Goal: Task Accomplishment & Management: Manage account settings

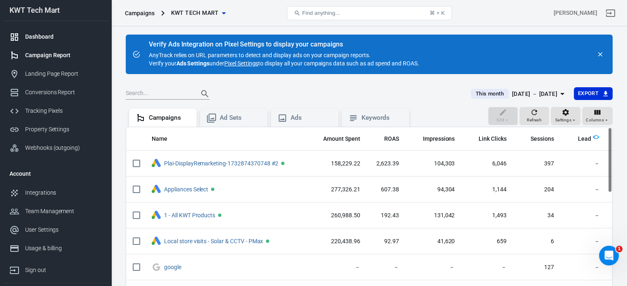
click at [40, 39] on div "Dashboard" at bounding box center [63, 37] width 77 height 9
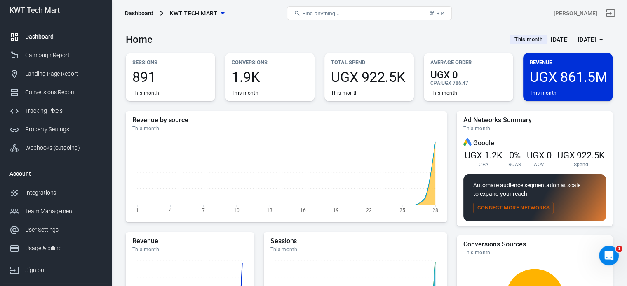
click at [521, 38] on span "This month" at bounding box center [528, 39] width 35 height 8
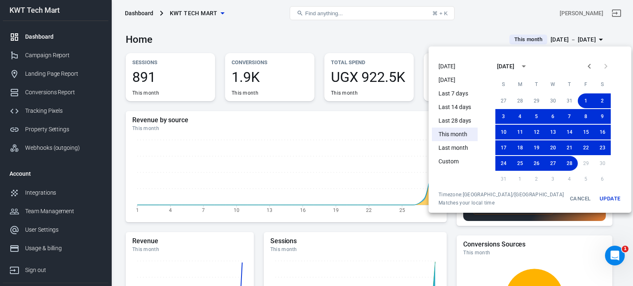
click at [455, 78] on li "Yesterday" at bounding box center [455, 80] width 46 height 14
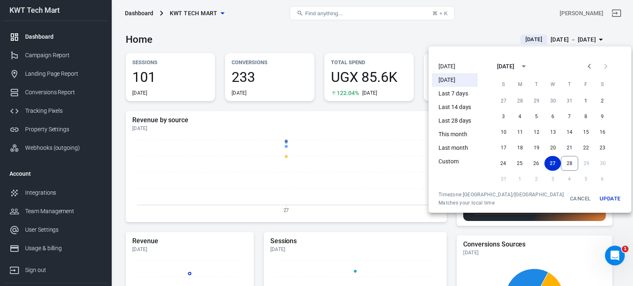
click at [410, 171] on div at bounding box center [316, 143] width 633 height 286
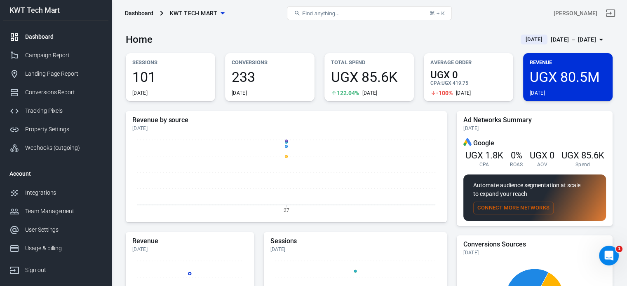
click at [522, 39] on span "Yesterday" at bounding box center [533, 39] width 23 height 8
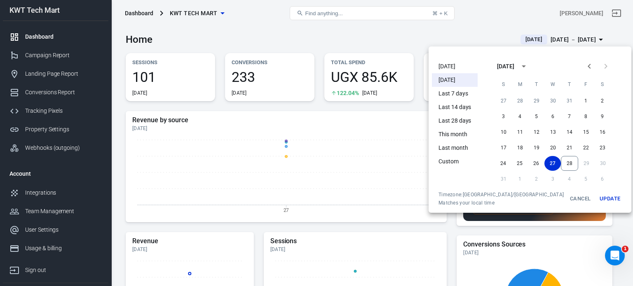
click at [459, 94] on li "Last 7 days" at bounding box center [455, 94] width 46 height 14
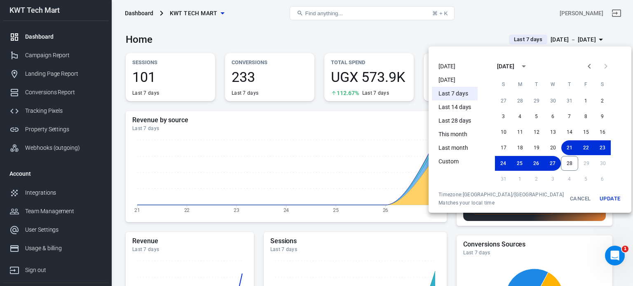
click at [388, 123] on div at bounding box center [316, 143] width 633 height 286
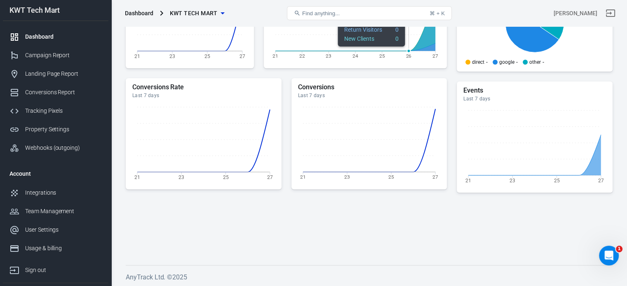
scroll to position [276, 0]
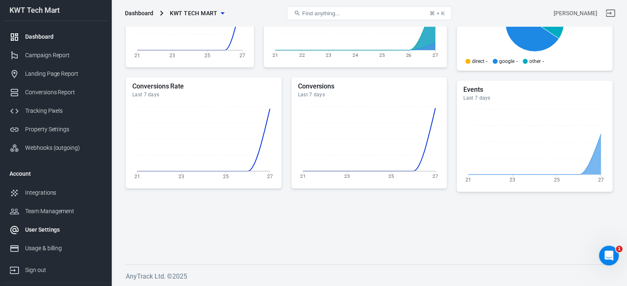
click at [47, 230] on div "User Settings" at bounding box center [63, 230] width 77 height 9
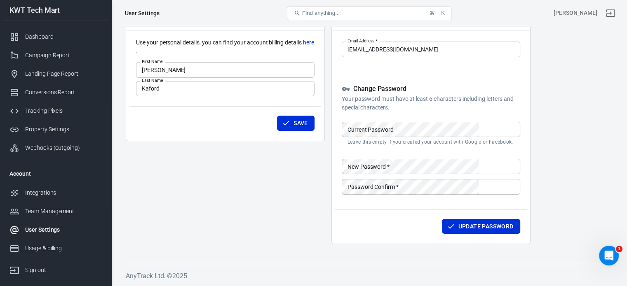
scroll to position [76, 0]
click at [44, 193] on div "Integrations" at bounding box center [63, 193] width 77 height 9
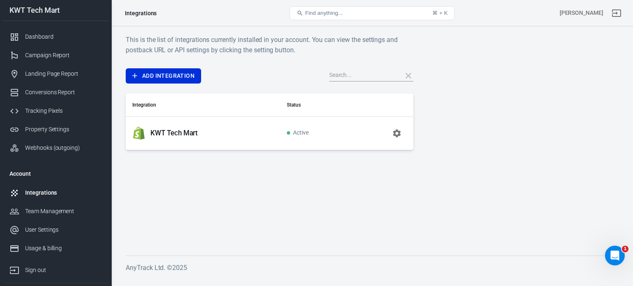
click at [43, 191] on div "Integrations" at bounding box center [63, 193] width 77 height 9
click at [33, 192] on div "Integrations" at bounding box center [63, 193] width 77 height 9
click at [341, 73] on input "text" at bounding box center [362, 75] width 66 height 11
click at [157, 77] on link "Add Integration" at bounding box center [163, 75] width 75 height 15
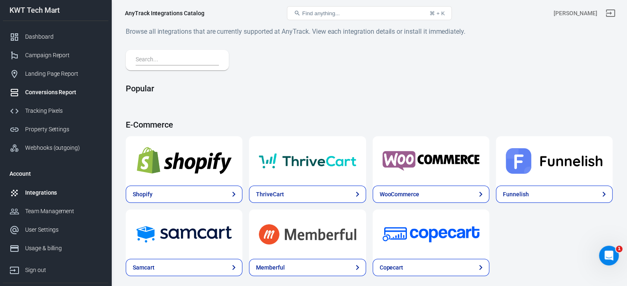
click at [41, 93] on div "Conversions Report" at bounding box center [63, 92] width 77 height 9
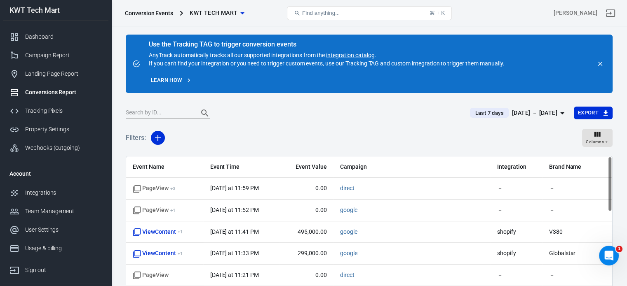
click at [171, 77] on link "Learn how" at bounding box center [171, 80] width 45 height 13
click at [42, 129] on div "Property Settings" at bounding box center [63, 129] width 77 height 9
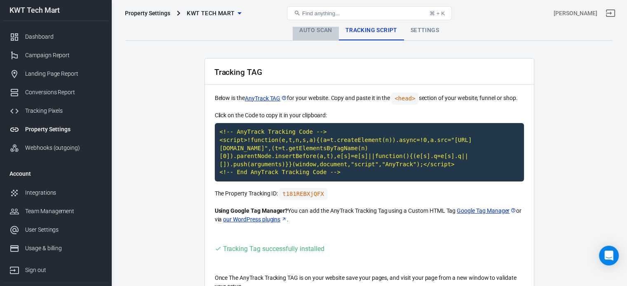
click at [324, 29] on link "Auto Scan" at bounding box center [316, 31] width 46 height 20
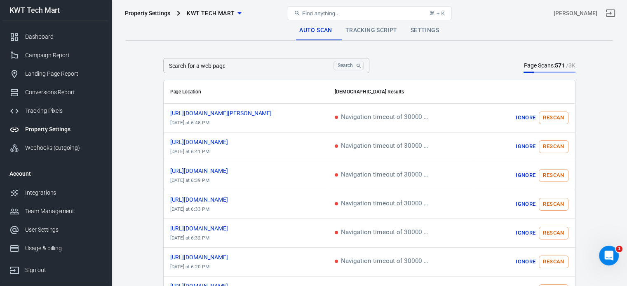
click at [46, 127] on div "Property Settings" at bounding box center [63, 129] width 77 height 9
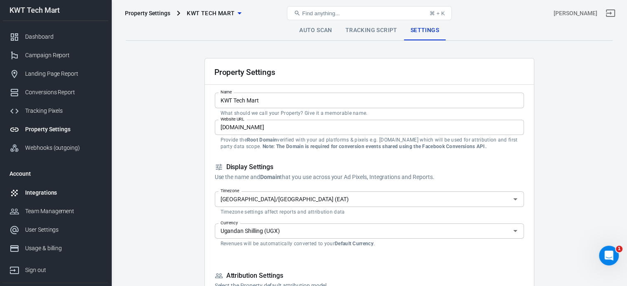
click at [37, 194] on div "Integrations" at bounding box center [63, 193] width 77 height 9
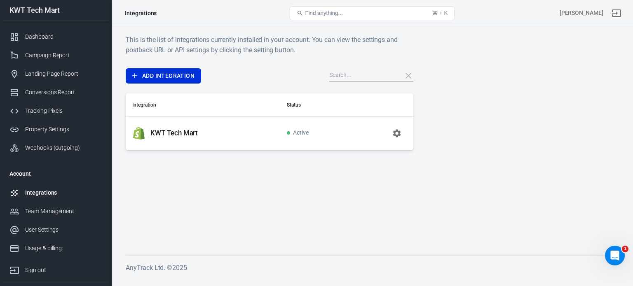
click at [394, 134] on icon "button" at bounding box center [397, 133] width 8 height 8
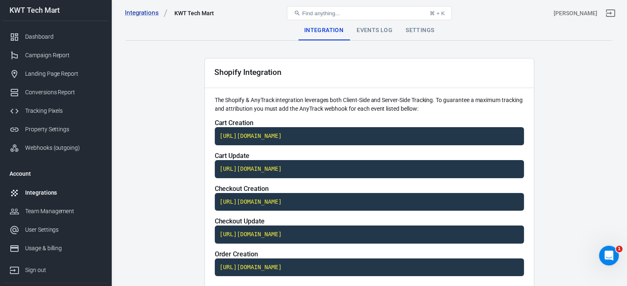
click at [386, 31] on div "Events Log" at bounding box center [374, 31] width 49 height 20
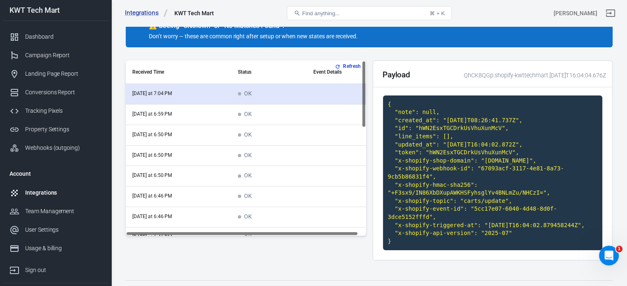
click at [157, 95] on time "today at 7:04 PM" at bounding box center [152, 94] width 40 height 6
click at [260, 96] on td "OK" at bounding box center [269, 94] width 76 height 21
click at [315, 91] on td "scrollable content" at bounding box center [340, 94] width 66 height 21
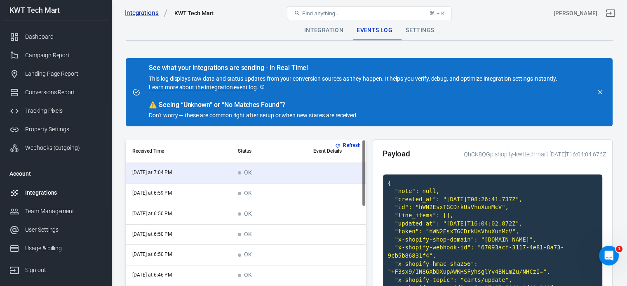
click at [234, 192] on td "OK" at bounding box center [269, 194] width 76 height 21
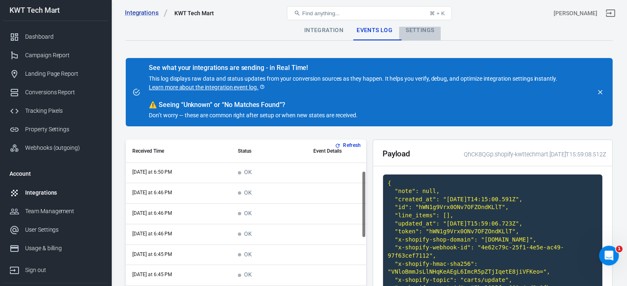
click at [421, 29] on div "Settings" at bounding box center [420, 31] width 42 height 20
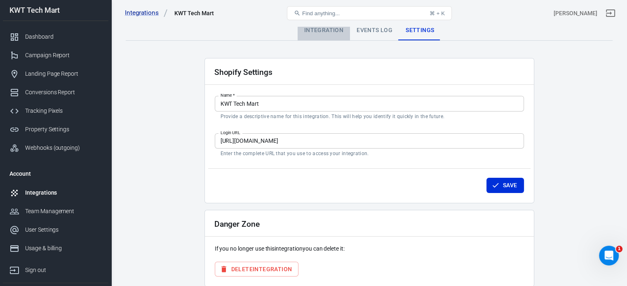
click at [327, 31] on div "Integration" at bounding box center [324, 31] width 52 height 20
